Goal: Navigation & Orientation: Find specific page/section

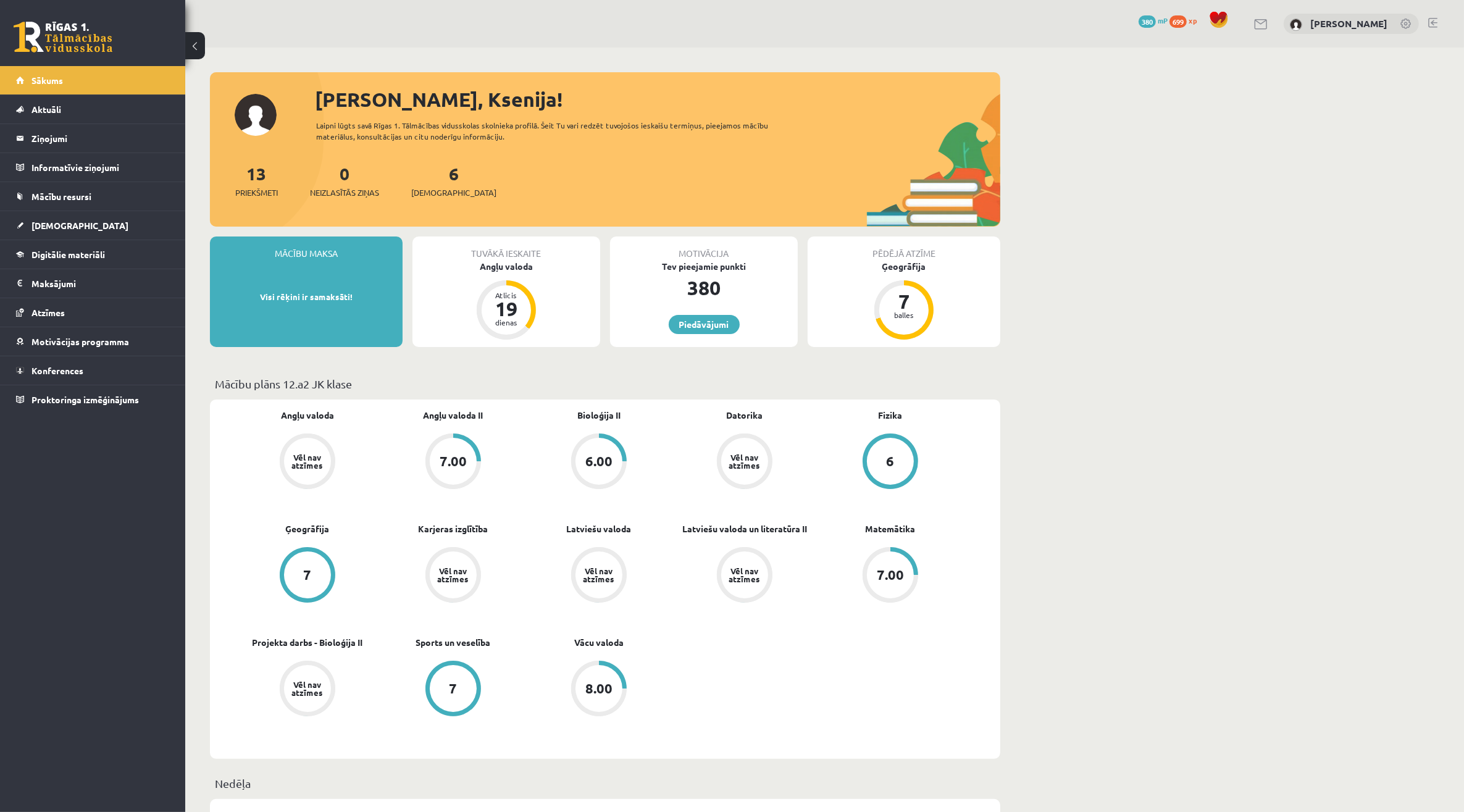
click at [1436, 26] on link at bounding box center [1433, 22] width 10 height 10
click at [124, 230] on link "[DEMOGRAPHIC_DATA]" at bounding box center [93, 225] width 154 height 28
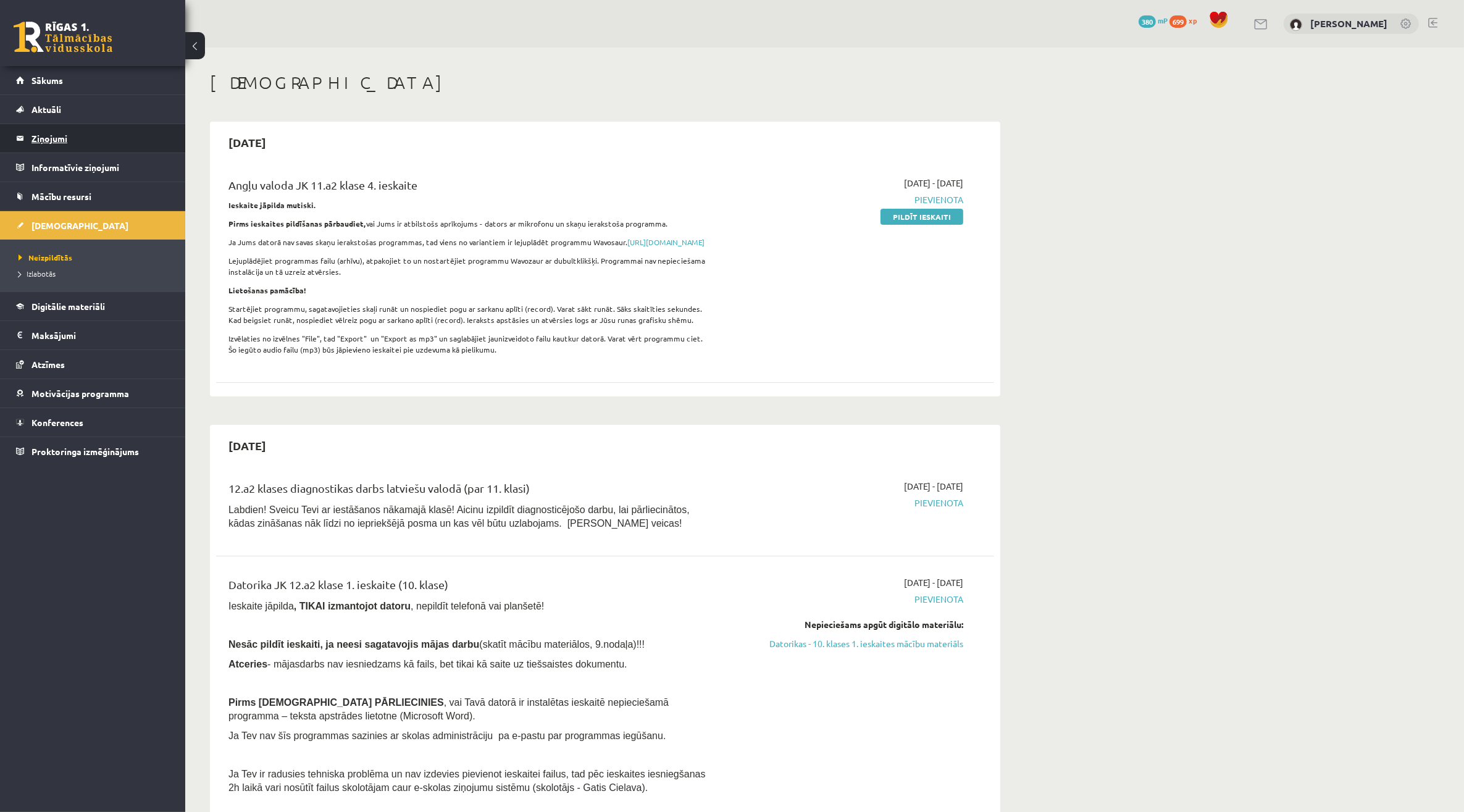
click at [109, 134] on legend "Ziņojumi 0" at bounding box center [100, 138] width 138 height 28
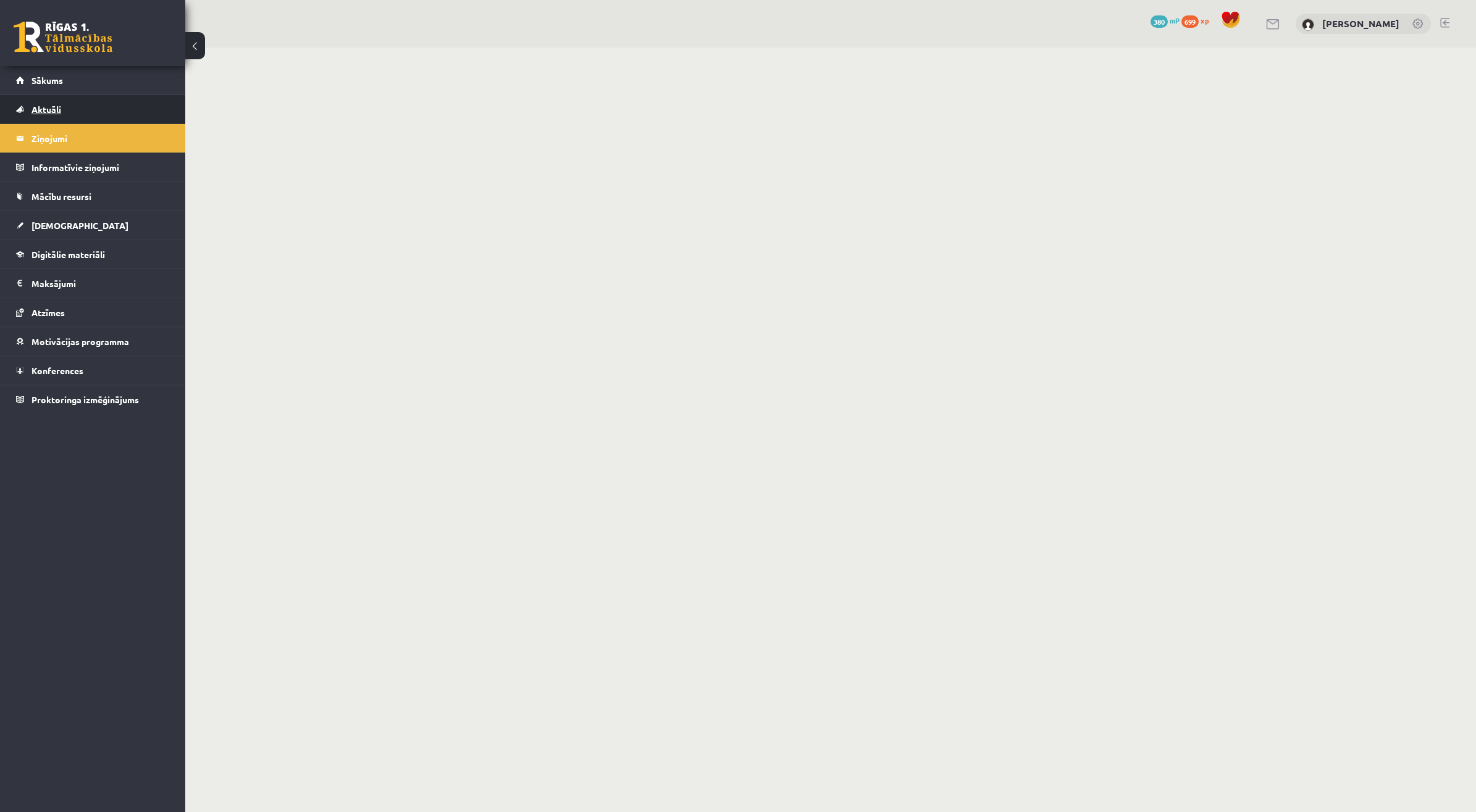
click at [155, 112] on link "Aktuāli" at bounding box center [93, 109] width 154 height 28
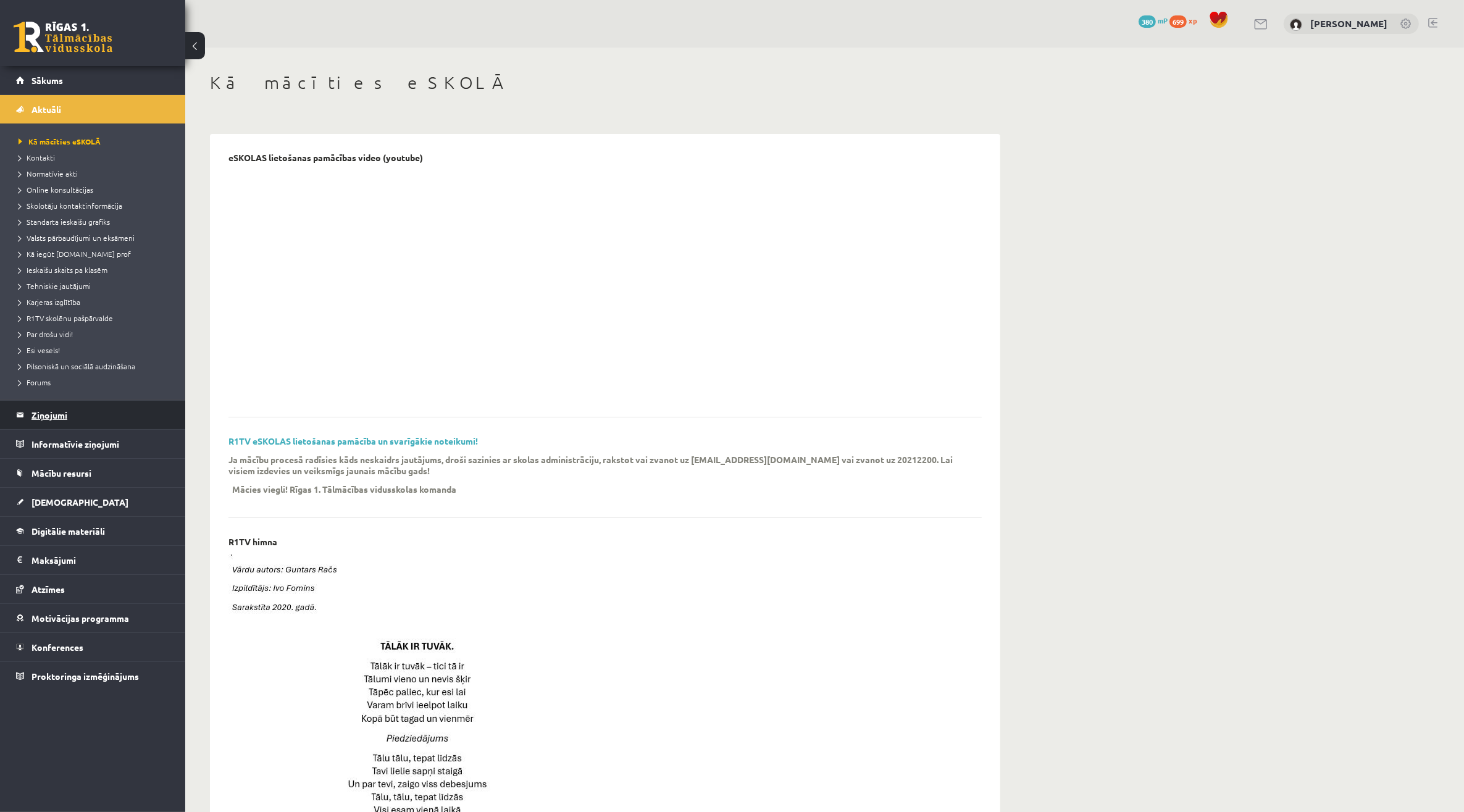
click at [87, 411] on legend "Ziņojumi 0" at bounding box center [100, 415] width 138 height 28
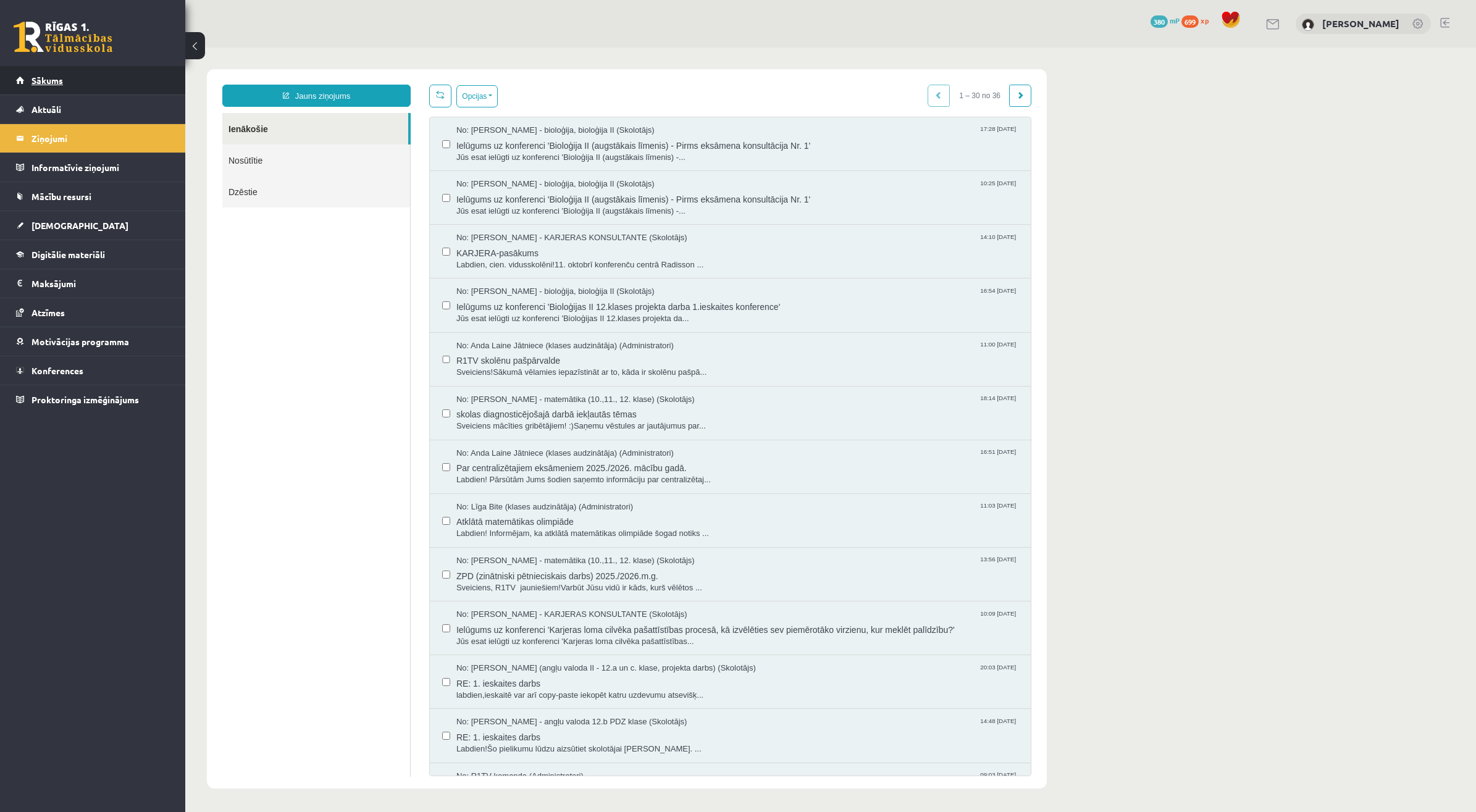
click at [92, 87] on link "Sākums" at bounding box center [93, 80] width 154 height 28
